Goal: Navigation & Orientation: Find specific page/section

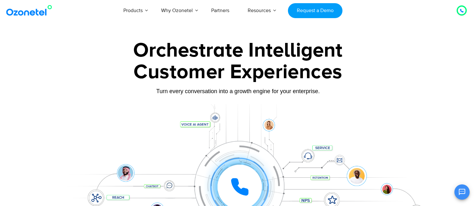
click at [100, 77] on div "Customer Experiences" at bounding box center [238, 72] width 397 height 30
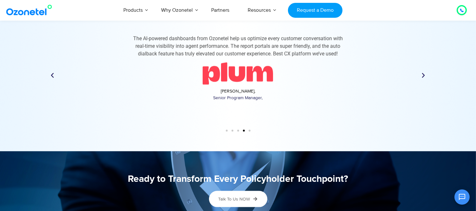
scroll to position [1583, 0]
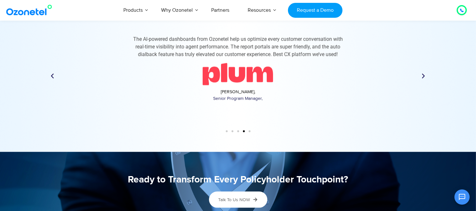
click at [423, 74] on icon "Next slide" at bounding box center [424, 76] width 6 height 6
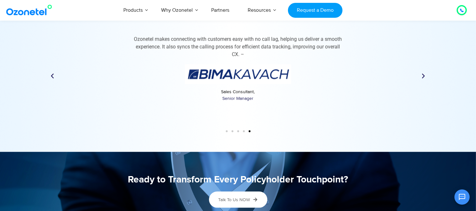
click at [423, 74] on icon "Next slide" at bounding box center [424, 76] width 6 height 6
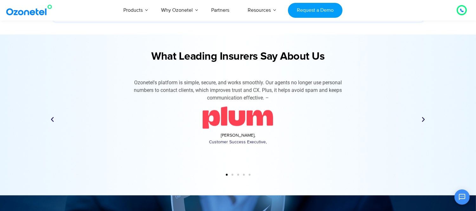
scroll to position [1537, 0]
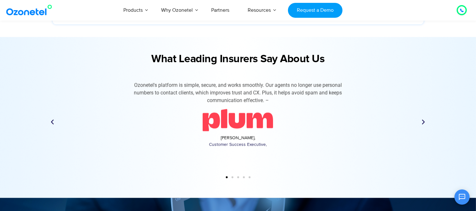
click at [423, 120] on icon "Next slide" at bounding box center [424, 122] width 6 height 6
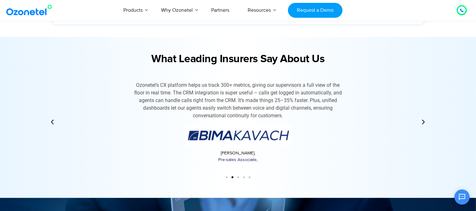
click at [423, 120] on icon "Next slide" at bounding box center [424, 122] width 6 height 6
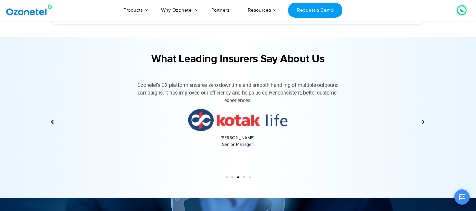
click at [423, 120] on icon "Next slide" at bounding box center [424, 122] width 6 height 6
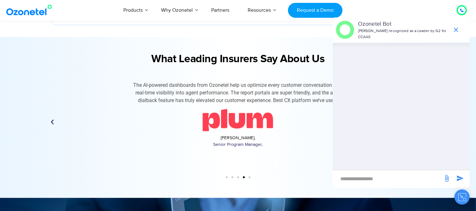
click at [462, 203] on button "Close chat" at bounding box center [462, 196] width 15 height 15
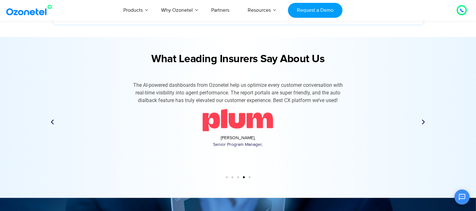
click at [423, 119] on icon "Next slide" at bounding box center [424, 122] width 6 height 6
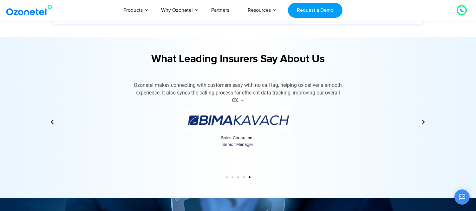
click at [423, 119] on icon "Next slide" at bounding box center [424, 122] width 6 height 6
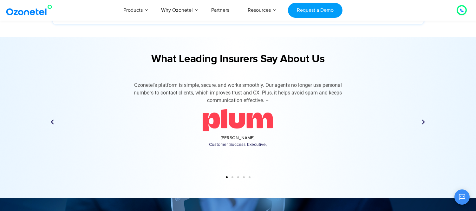
click at [423, 119] on icon "Next slide" at bounding box center [424, 122] width 6 height 6
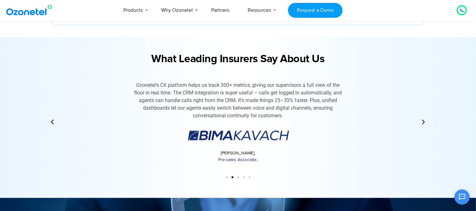
click at [423, 119] on icon "Next slide" at bounding box center [424, 122] width 6 height 6
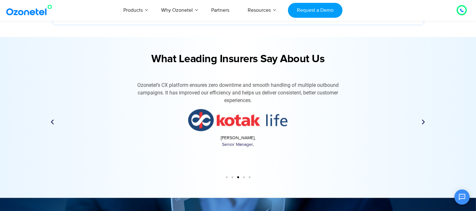
click at [423, 119] on icon "Next slide" at bounding box center [424, 122] width 6 height 6
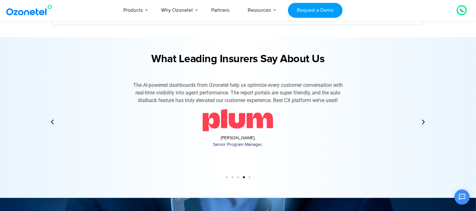
click at [423, 119] on icon "Next slide" at bounding box center [424, 122] width 6 height 6
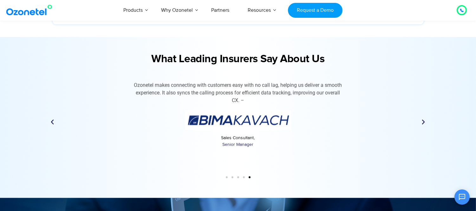
click at [423, 119] on icon "Next slide" at bounding box center [424, 122] width 6 height 6
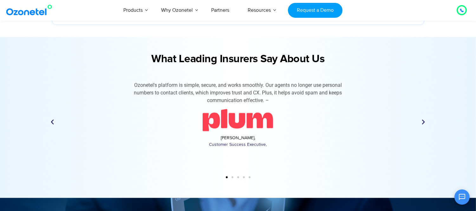
click at [423, 119] on icon "Next slide" at bounding box center [424, 122] width 6 height 6
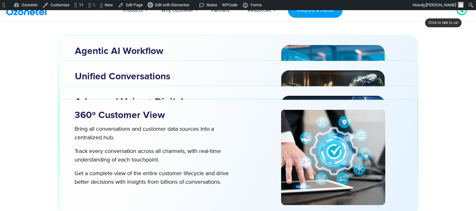
scroll to position [2044, 0]
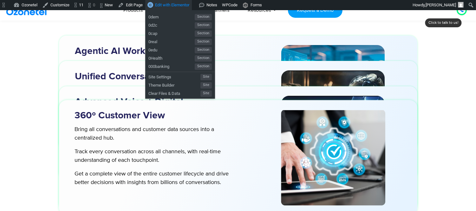
click at [181, 5] on span "Edit with Elementor" at bounding box center [172, 5] width 34 height 5
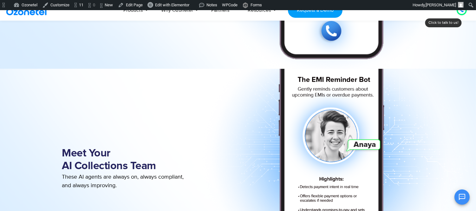
scroll to position [532, 0]
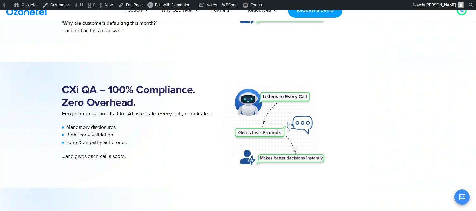
scroll to position [1081, 0]
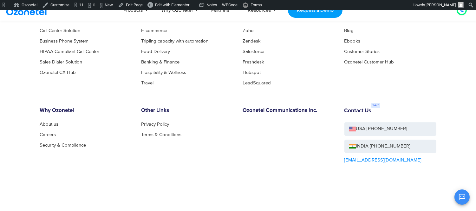
scroll to position [3527, 0]
